Goal: Task Accomplishment & Management: Manage account settings

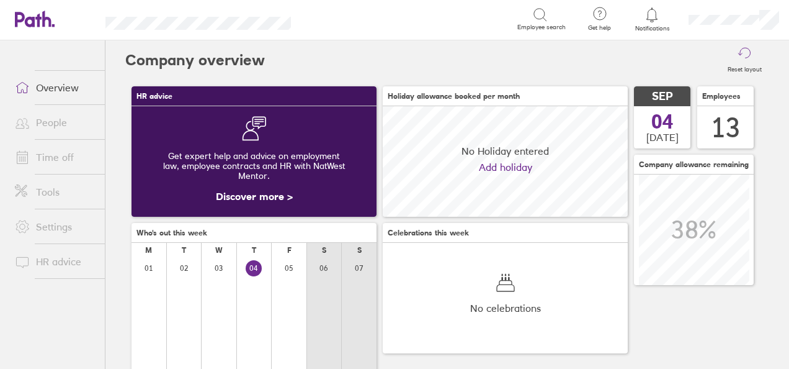
scroll to position [110, 244]
click at [47, 158] on link "Time off" at bounding box center [55, 157] width 100 height 25
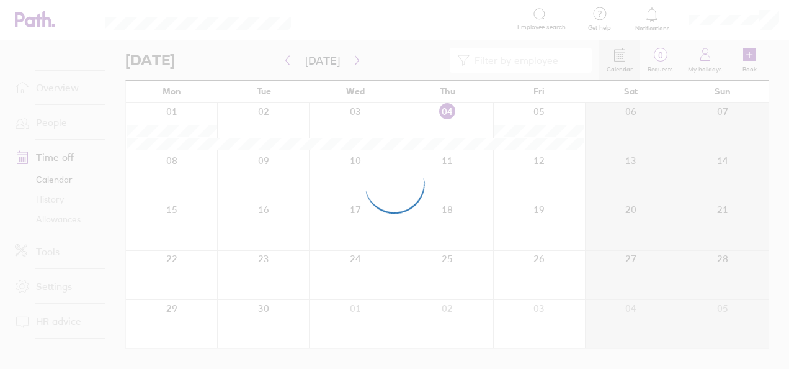
click at [354, 63] on div at bounding box center [394, 184] width 789 height 369
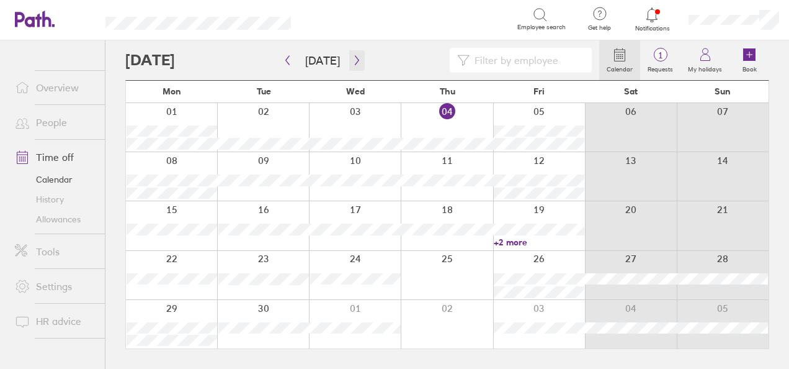
click at [354, 63] on icon "button" at bounding box center [356, 60] width 9 height 10
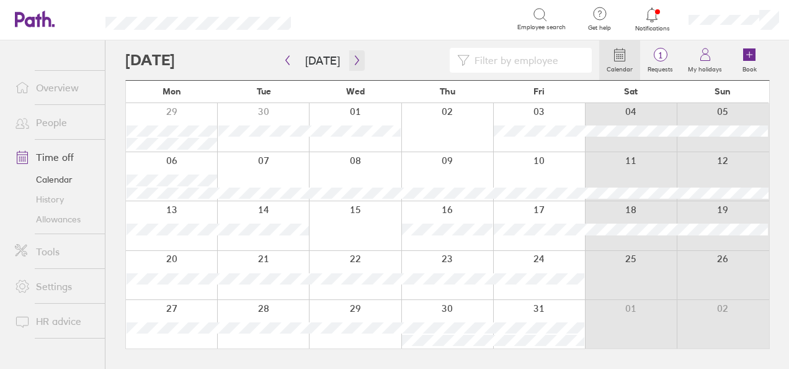
click at [354, 63] on icon "button" at bounding box center [356, 60] width 9 height 10
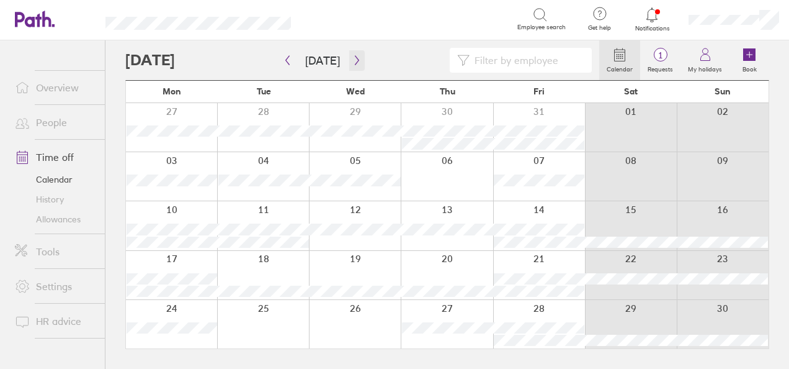
click at [354, 63] on icon "button" at bounding box center [356, 60] width 9 height 10
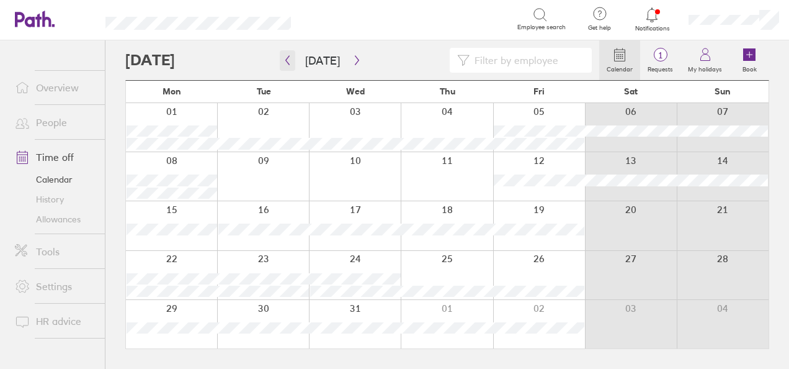
click at [287, 60] on icon "button" at bounding box center [287, 60] width 9 height 10
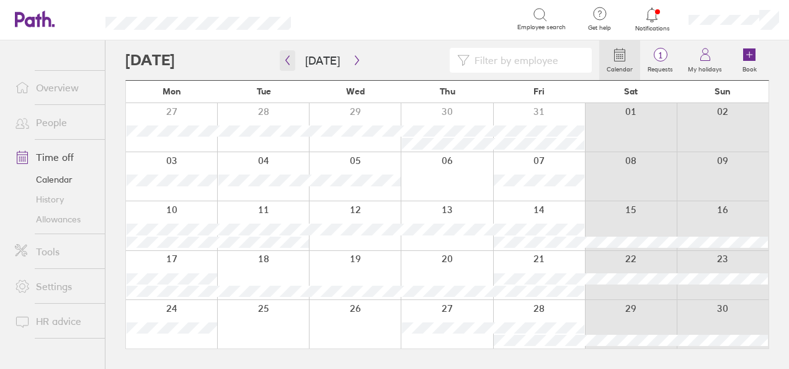
click at [287, 60] on icon "button" at bounding box center [287, 60] width 9 height 10
